Goal: Find specific page/section: Find specific page/section

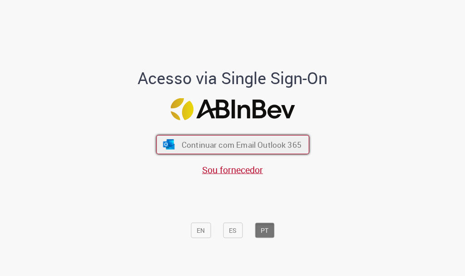
click at [200, 137] on button "Continuar com Email Outlook 365" at bounding box center [232, 144] width 153 height 19
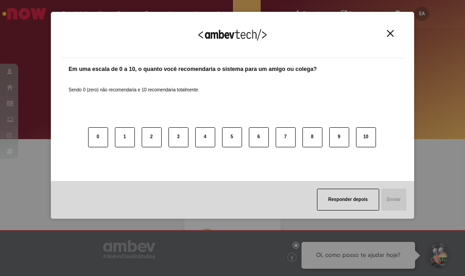
click at [391, 32] on img "Close" at bounding box center [390, 33] width 7 height 7
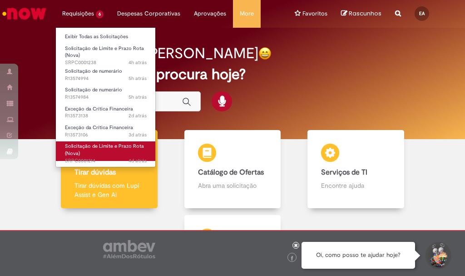
click at [125, 151] on link "Solicitação de Limite e Prazo Rota (Nova) 4d atrás 4 dias atrás SRPC0001214" at bounding box center [106, 151] width 100 height 20
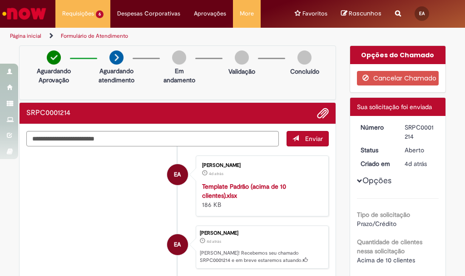
click at [34, 18] on img "Ir para a Homepage" at bounding box center [24, 14] width 47 height 18
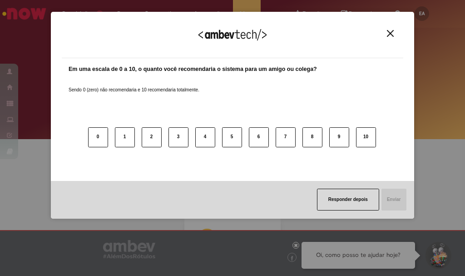
click at [389, 35] on img "Close" at bounding box center [390, 33] width 7 height 7
